Goal: Information Seeking & Learning: Learn about a topic

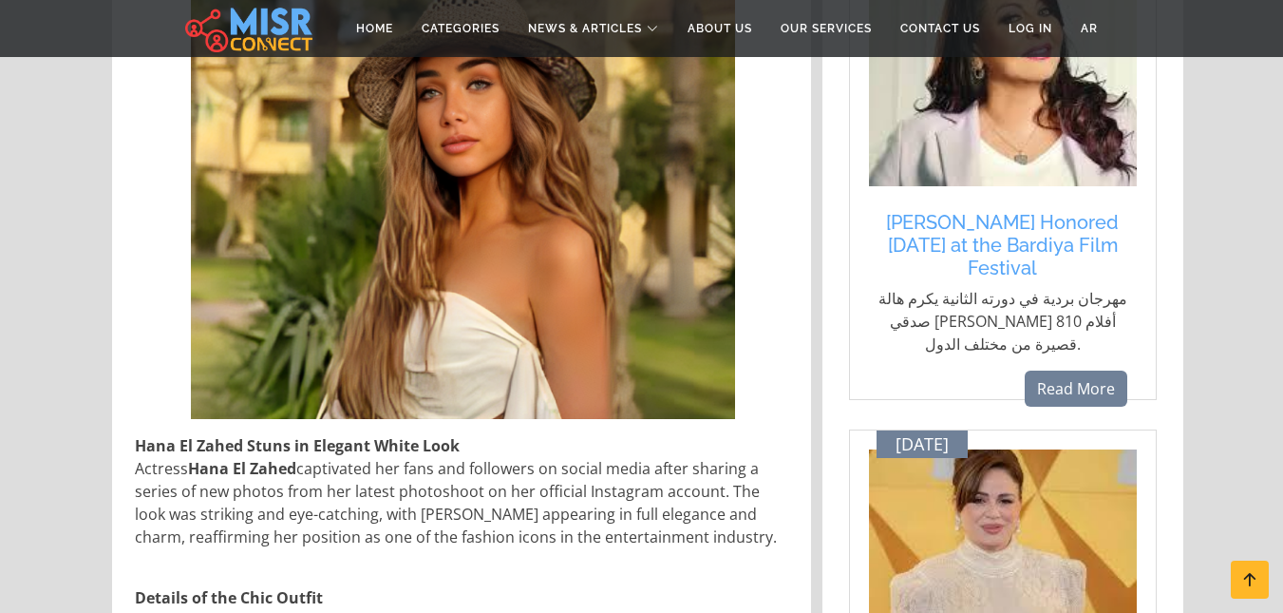
scroll to position [537, 0]
click at [476, 223] on img at bounding box center [463, 180] width 544 height 475
click at [359, 446] on strong "Hana El Zahed Stuns in Elegant White Look" at bounding box center [297, 444] width 325 height 21
click at [767, 265] on div "[PERSON_NAME] Zahed Stuns in Elegant White Look Actress [PERSON_NAME] Zahed cap…" at bounding box center [463, 613] width 680 height 1341
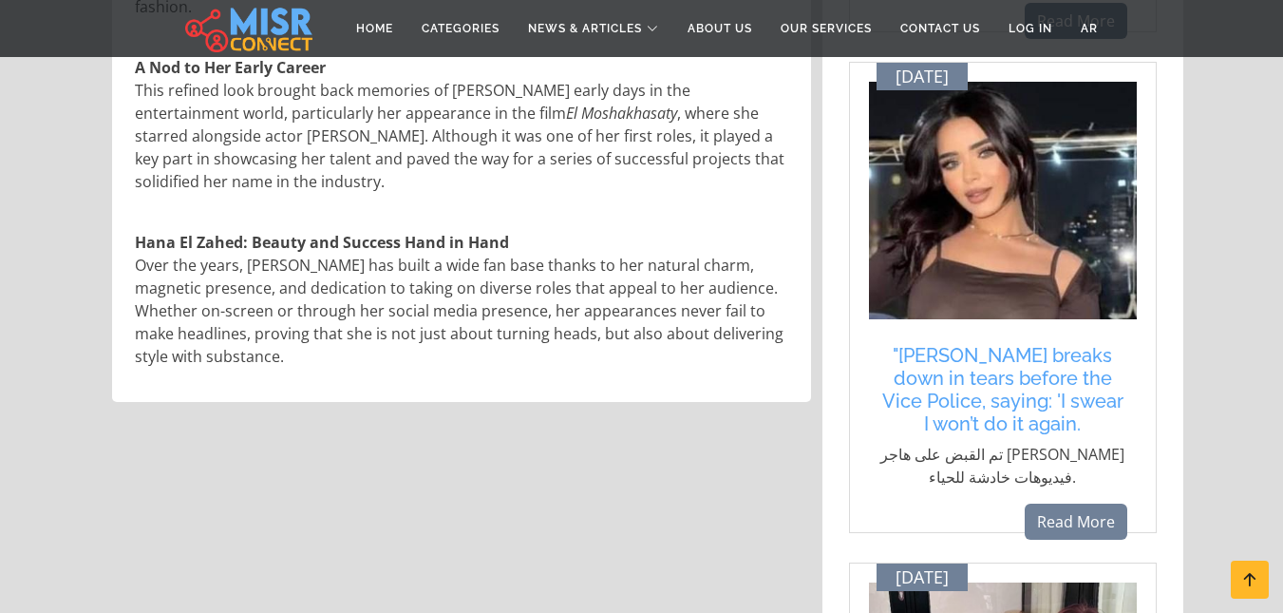
scroll to position [1417, 0]
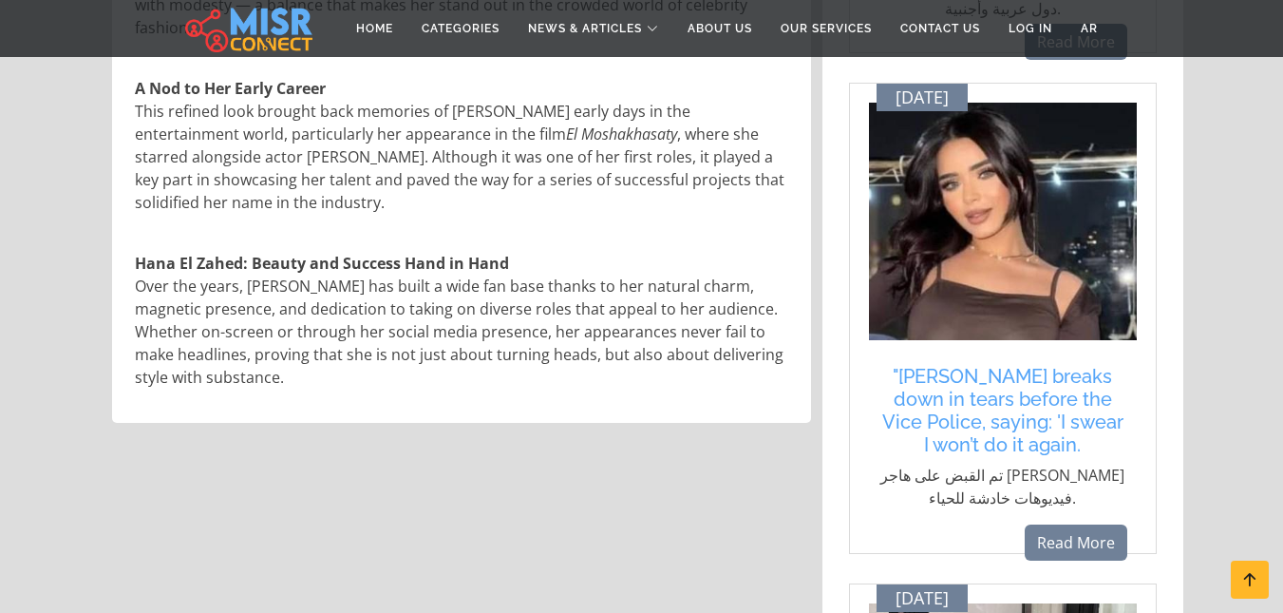
click at [1024, 257] on img at bounding box center [1003, 221] width 268 height 237
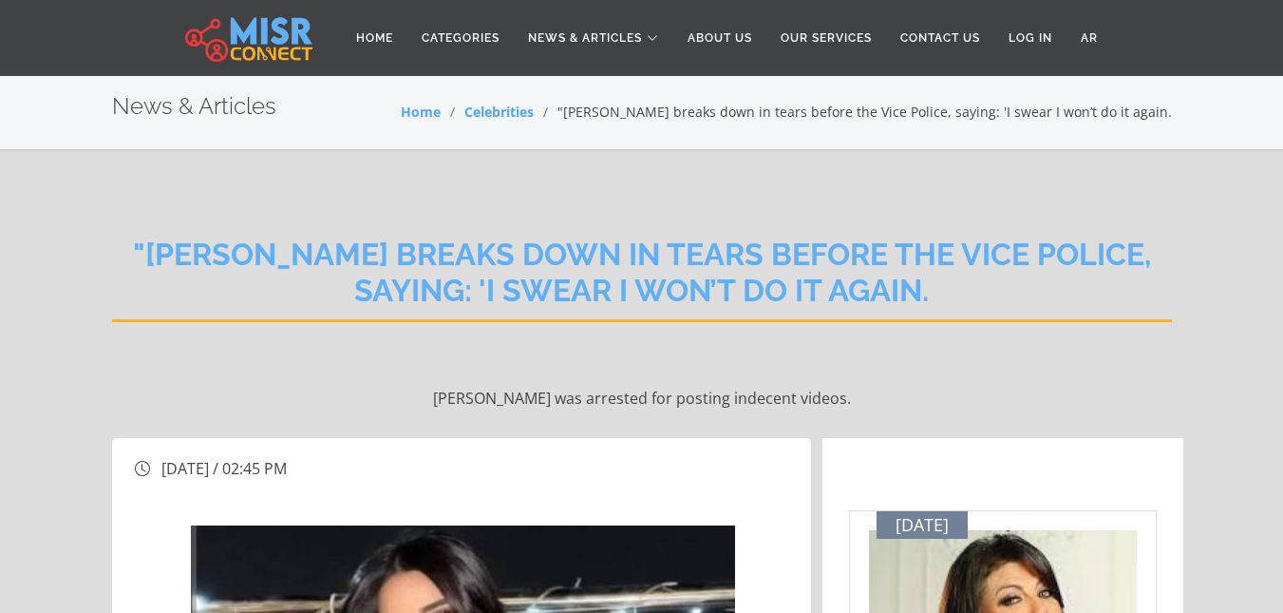
click at [958, 258] on h2 ""[PERSON_NAME] breaks down in tears before the Vice Police, saying: 'I swear I …" at bounding box center [642, 279] width 1060 height 85
drag, startPoint x: 958, startPoint y: 258, endPoint x: 1032, endPoint y: 247, distance: 75.0
click at [1032, 247] on h2 ""[PERSON_NAME] breaks down in tears before the Vice Police, saying: 'I swear I …" at bounding box center [642, 279] width 1060 height 85
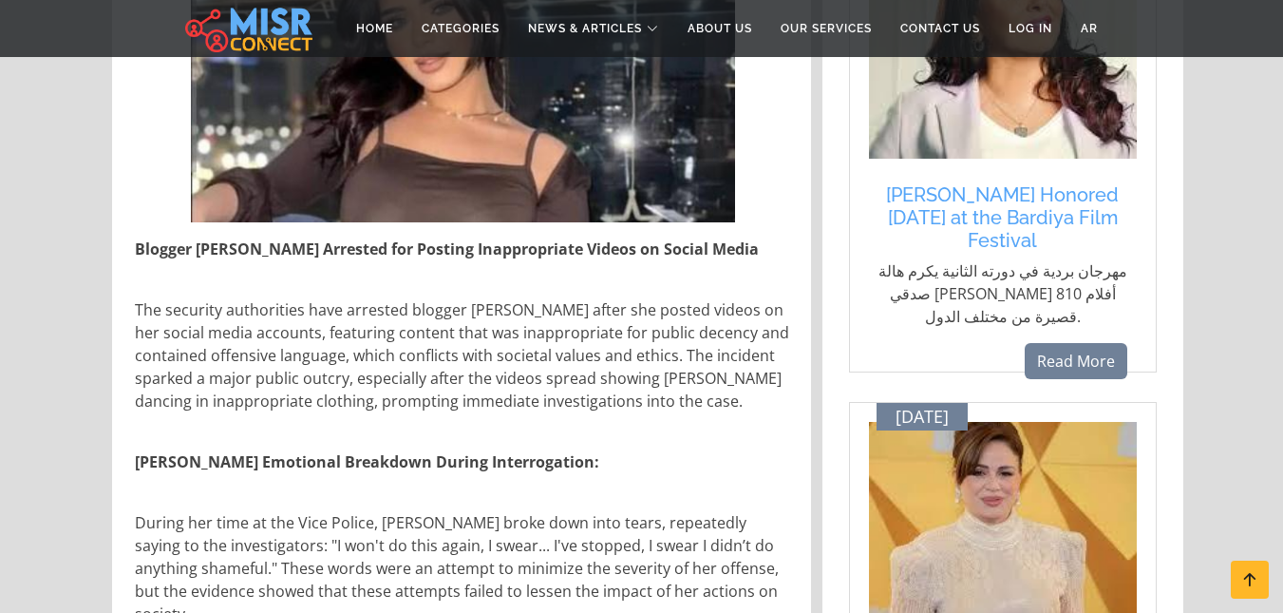
scroll to position [0, 0]
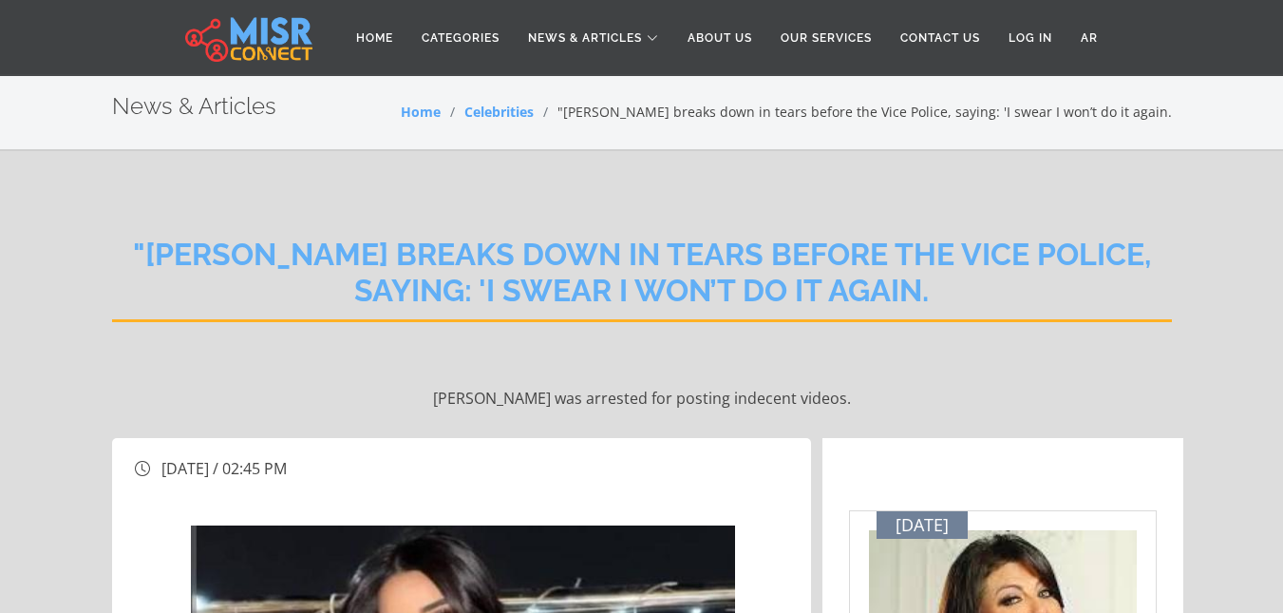
click at [239, 267] on h2 ""[PERSON_NAME] breaks down in tears before the Vice Police, saying: 'I swear I …" at bounding box center [642, 279] width 1060 height 85
drag, startPoint x: 239, startPoint y: 267, endPoint x: 321, endPoint y: 252, distance: 83.1
click at [321, 252] on h2 ""[PERSON_NAME] breaks down in tears before the Vice Police, saying: 'I swear I …" at bounding box center [642, 279] width 1060 height 85
